Goal: Browse casually: Explore the website without a specific task or goal

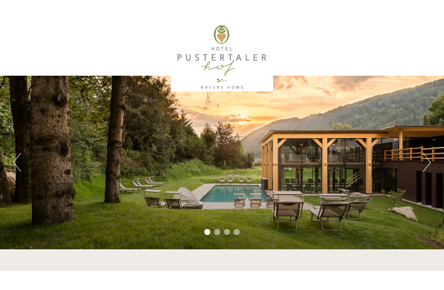
scroll to position [479, 0]
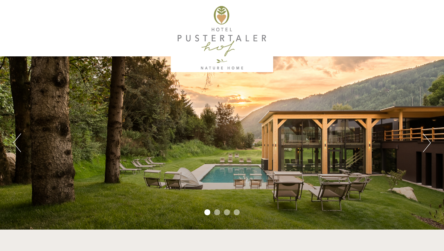
click at [430, 141] on button "Next" at bounding box center [427, 143] width 8 height 19
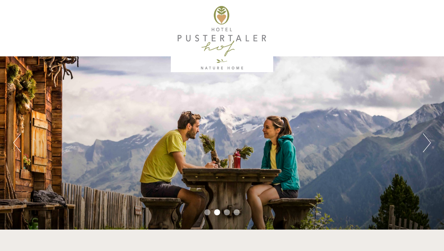
click at [428, 141] on button "Next" at bounding box center [427, 143] width 8 height 19
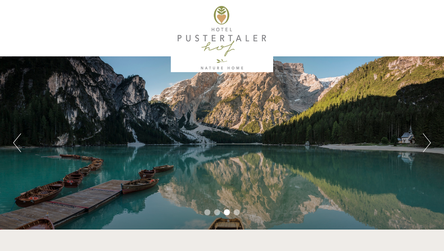
click at [427, 143] on button "Next" at bounding box center [427, 143] width 8 height 19
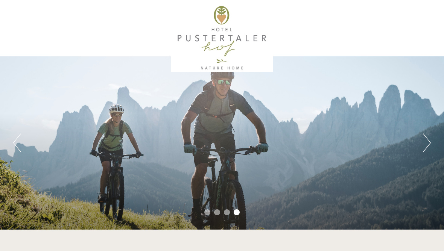
click at [427, 139] on button "Next" at bounding box center [427, 143] width 8 height 19
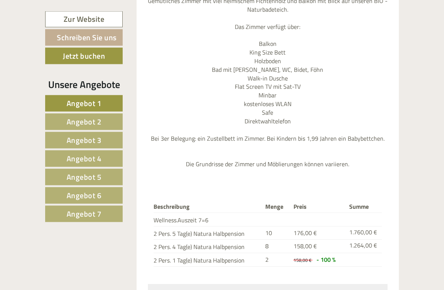
scroll to position [814, 0]
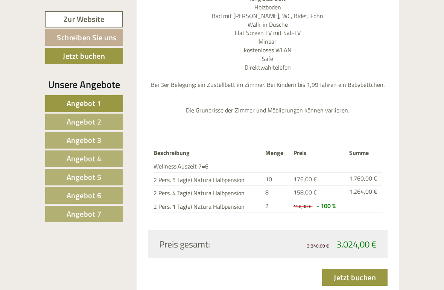
click at [75, 124] on span "Angebot 2" at bounding box center [84, 122] width 35 height 12
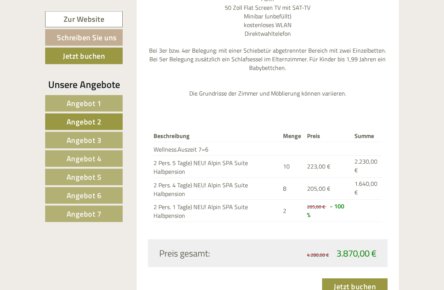
scroll to position [558, 0]
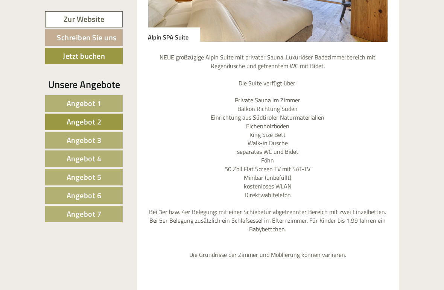
click at [71, 136] on span "Angebot 3" at bounding box center [84, 140] width 35 height 12
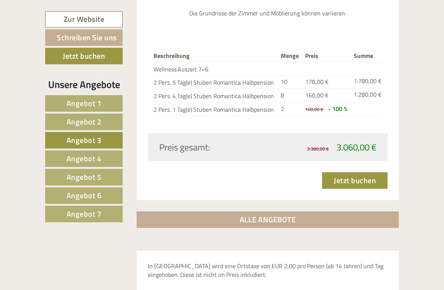
scroll to position [977, 0]
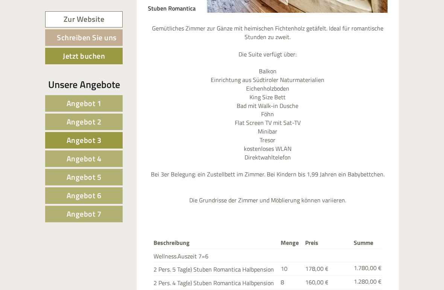
click at [62, 159] on link "Angebot 4" at bounding box center [84, 159] width 78 height 17
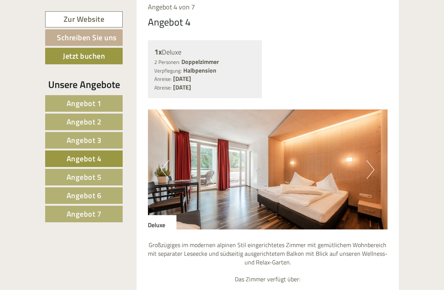
click at [62, 177] on link "Angebot 5" at bounding box center [84, 177] width 78 height 17
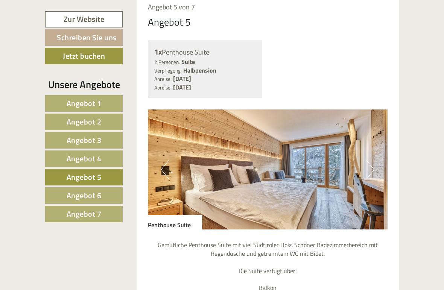
scroll to position [558, 0]
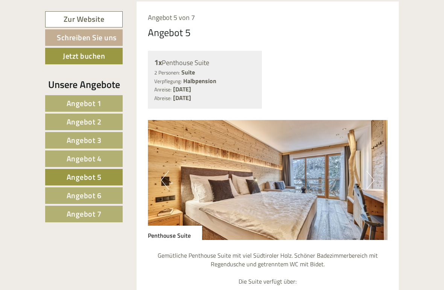
click at [73, 193] on span "Angebot 6" at bounding box center [84, 196] width 35 height 12
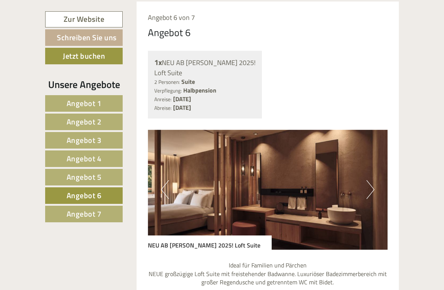
click at [61, 215] on link "Angebot 7" at bounding box center [84, 214] width 78 height 17
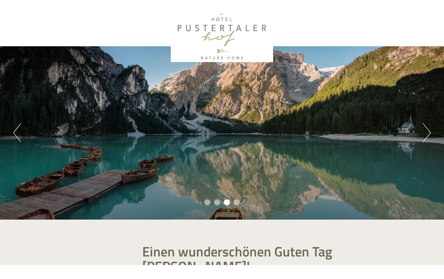
scroll to position [24, 0]
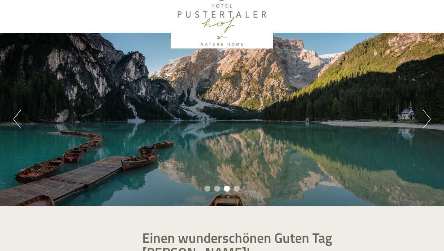
click at [21, 123] on button "Previous" at bounding box center [17, 119] width 8 height 19
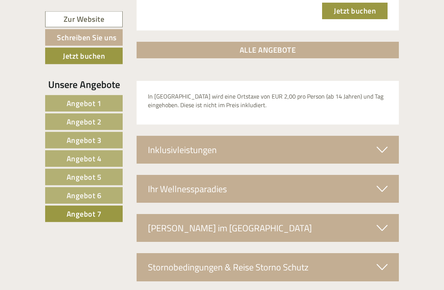
scroll to position [1329, 0]
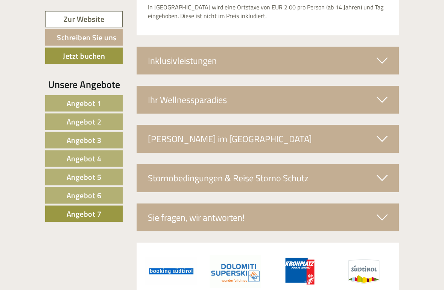
click at [164, 97] on div "Ihr Wellnessparadies" at bounding box center [268, 100] width 263 height 28
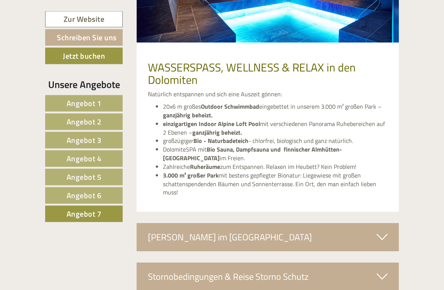
scroll to position [1504, 0]
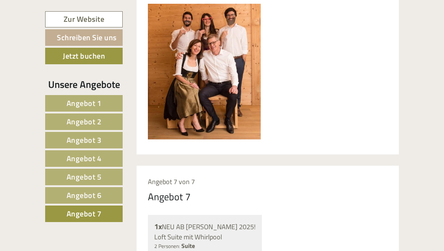
click at [74, 106] on span "Angebot 1" at bounding box center [84, 103] width 35 height 12
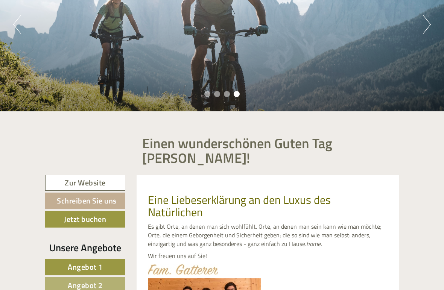
scroll to position [119, 0]
click at [423, 28] on button "Next" at bounding box center [427, 24] width 8 height 19
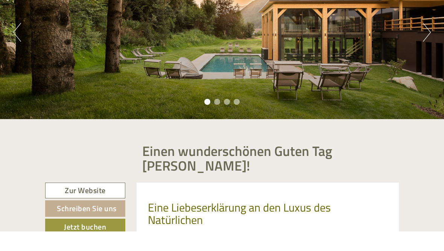
scroll to position [44, 0]
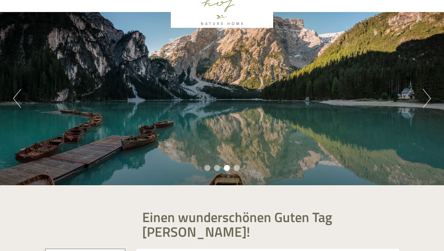
click at [420, 103] on div "Previous Next 1 2 3 4" at bounding box center [222, 98] width 444 height 173
click at [417, 99] on div "Previous Next 1 2 3 4" at bounding box center [222, 98] width 444 height 173
click at [424, 101] on button "Next" at bounding box center [427, 98] width 8 height 19
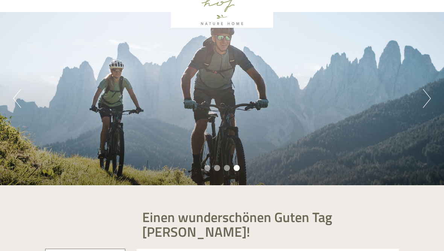
click at [424, 103] on button "Next" at bounding box center [427, 98] width 8 height 19
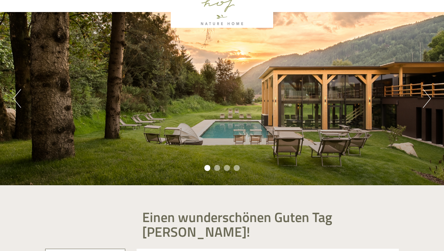
click at [426, 100] on button "Next" at bounding box center [427, 98] width 8 height 19
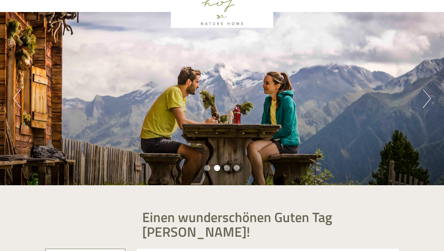
click at [427, 100] on button "Next" at bounding box center [427, 98] width 8 height 19
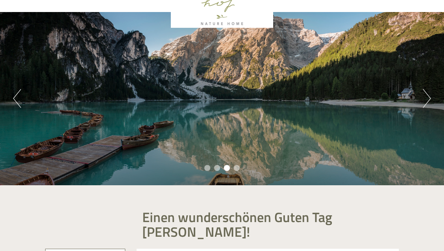
click at [428, 100] on button "Next" at bounding box center [427, 98] width 8 height 19
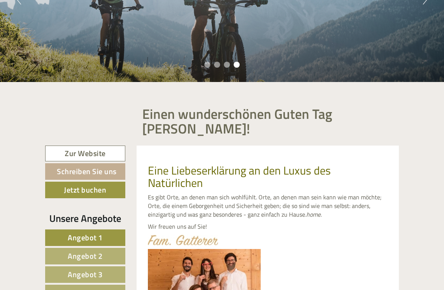
scroll to position [148, 0]
